Goal: Check status: Check status

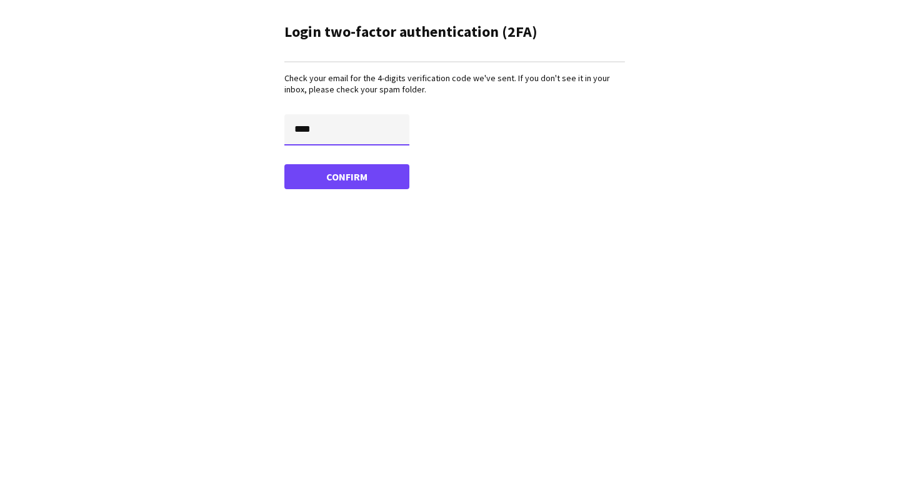
type input "****"
click at [347, 176] on button "Confirm" at bounding box center [346, 176] width 125 height 25
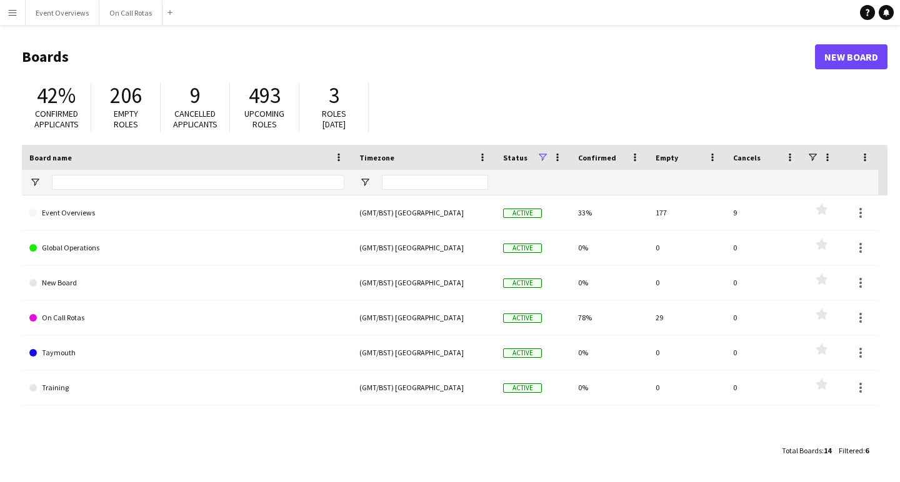
click at [11, 12] on app-icon "Menu" at bounding box center [12, 12] width 10 height 10
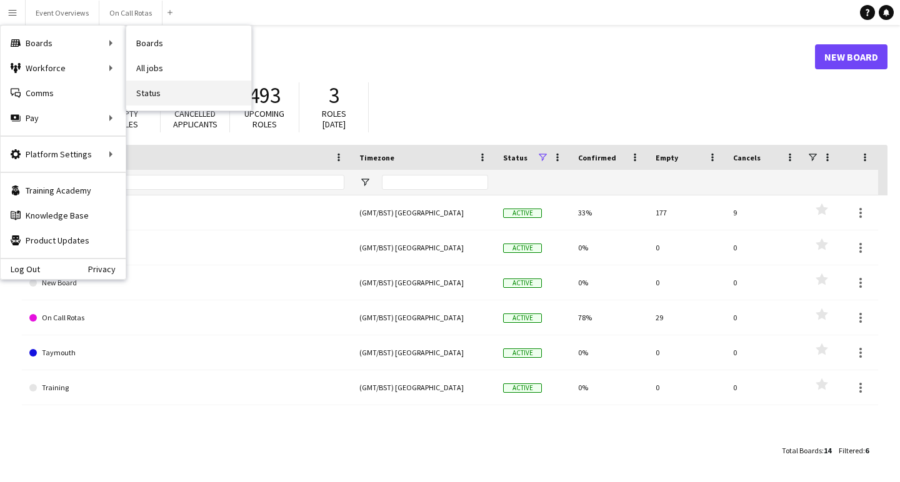
click at [151, 96] on link "Status" at bounding box center [188, 93] width 125 height 25
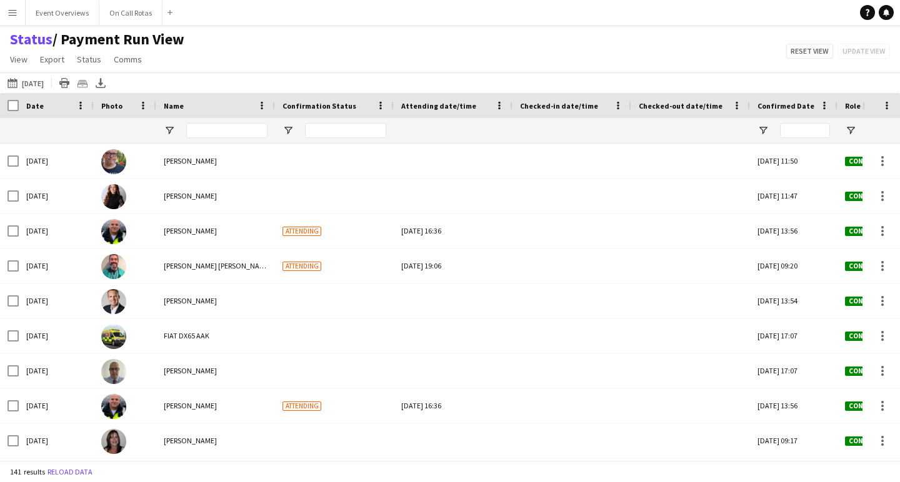
type input "***"
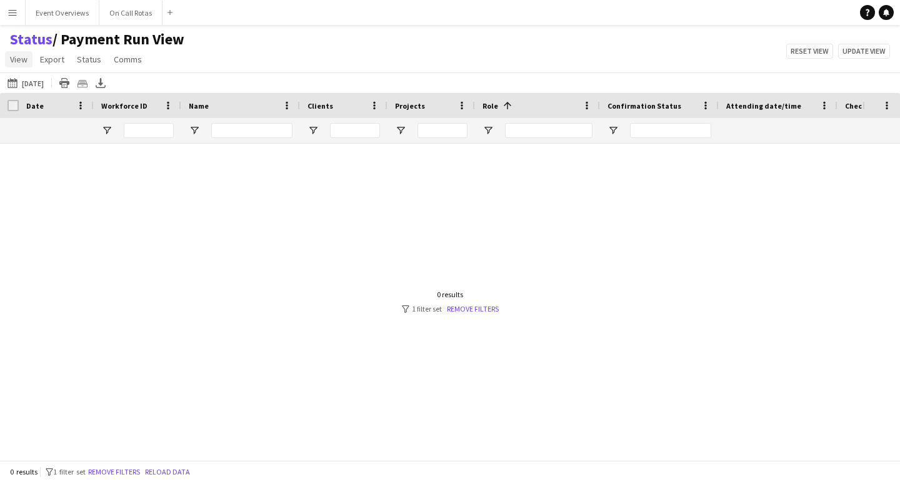
click at [21, 60] on span "View" at bounding box center [18, 59] width 17 height 11
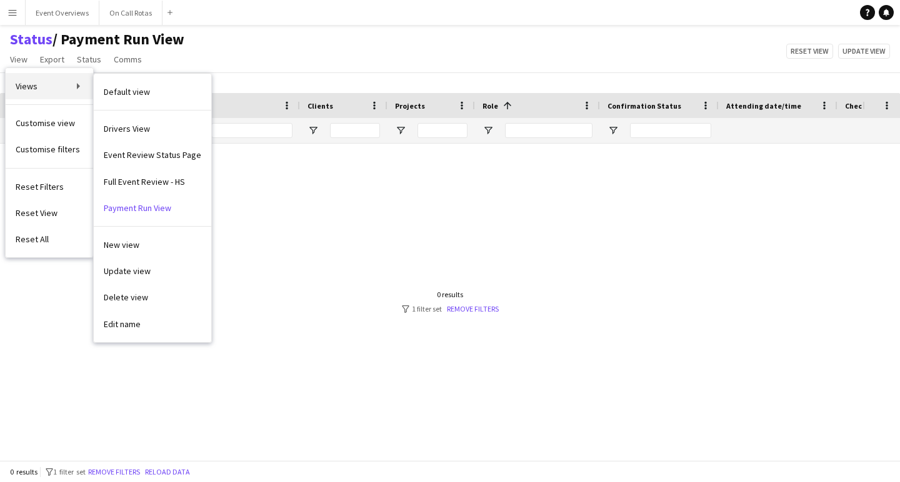
click at [23, 87] on span "Views" at bounding box center [27, 86] width 22 height 11
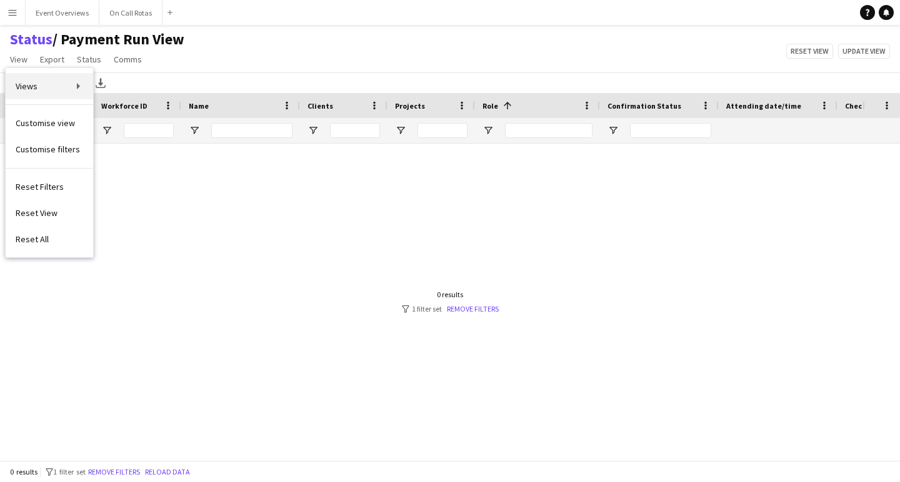
click at [79, 87] on link "Views" at bounding box center [49, 86] width 87 height 26
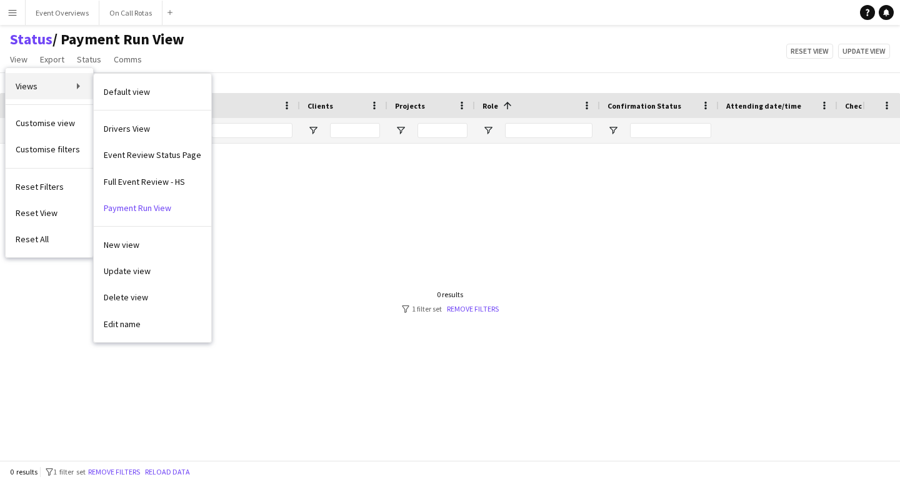
click at [77, 85] on link "Views" at bounding box center [49, 86] width 87 height 26
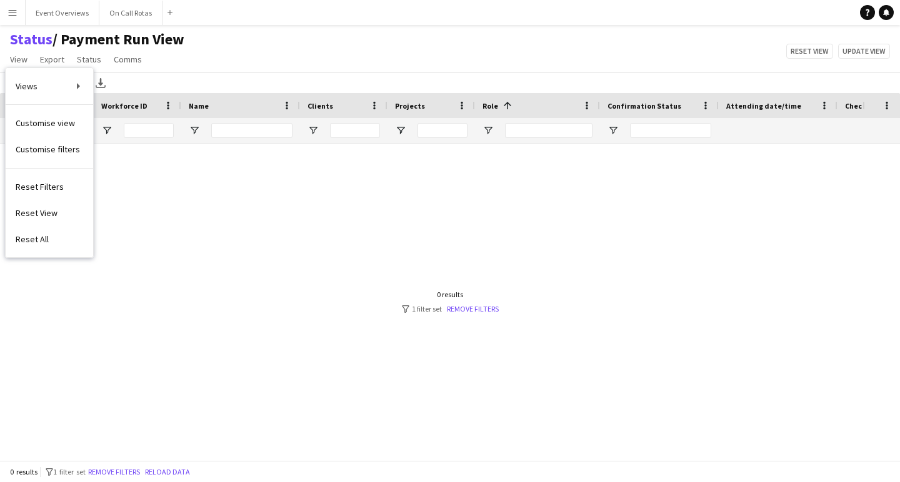
click at [7, 14] on app-icon "Menu" at bounding box center [12, 12] width 10 height 10
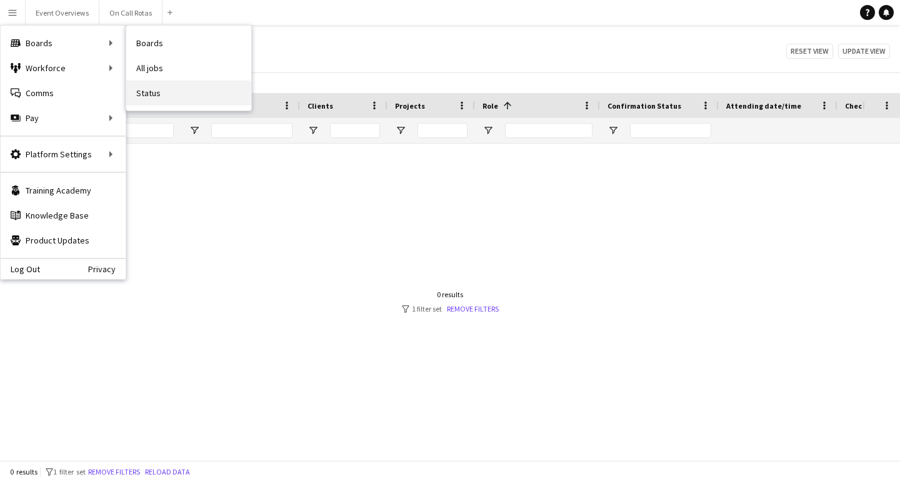
click at [147, 99] on link "Status" at bounding box center [188, 93] width 125 height 25
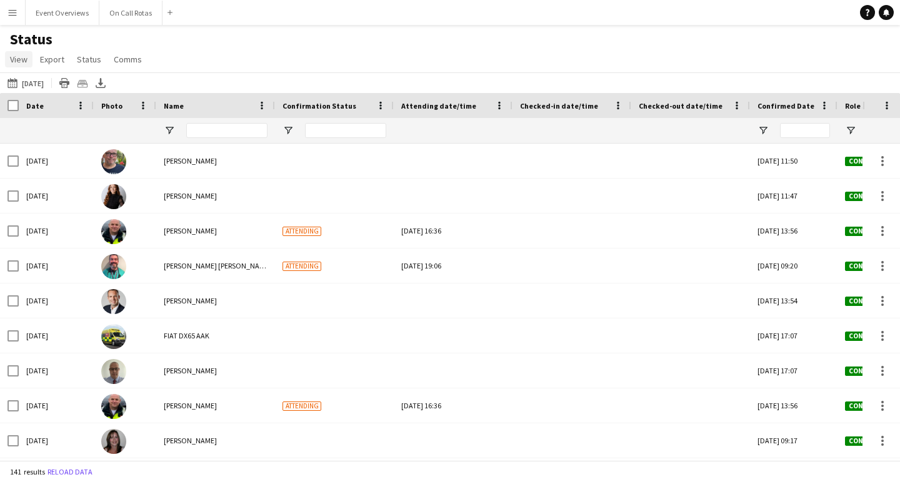
click at [21, 60] on span "View" at bounding box center [18, 59] width 17 height 11
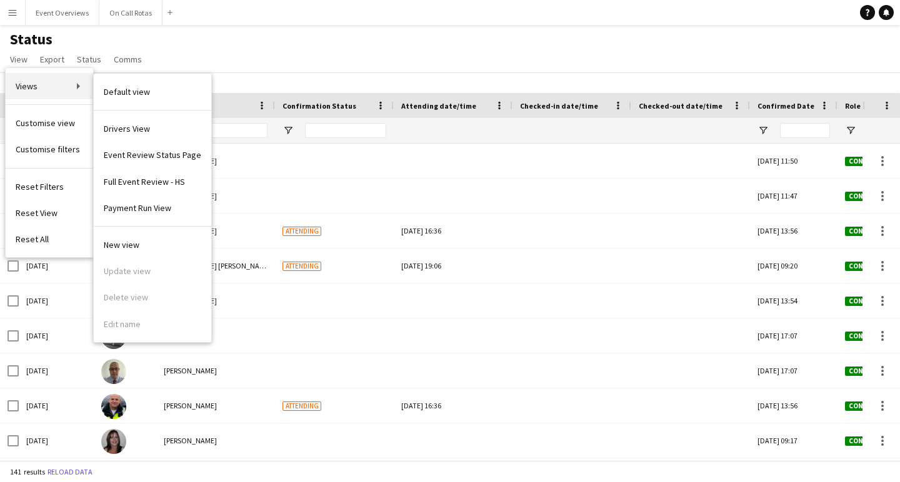
click at [42, 87] on link "Views" at bounding box center [49, 86] width 87 height 26
